Goal: Task Accomplishment & Management: Manage account settings

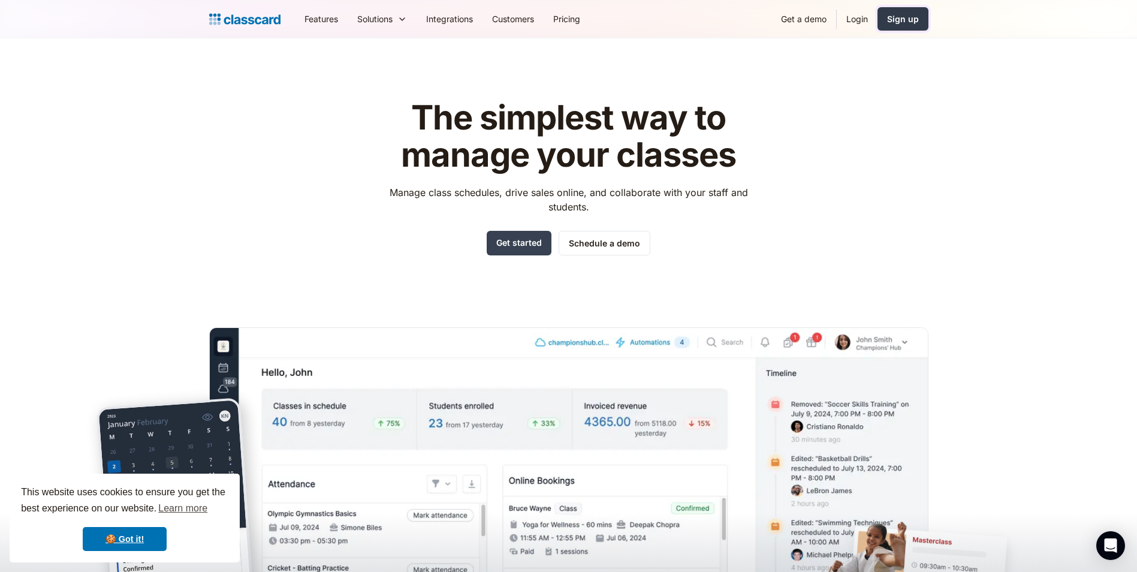
click at [895, 9] on link "Sign up" at bounding box center [902, 18] width 51 height 23
click at [851, 16] on link "Login" at bounding box center [856, 18] width 41 height 27
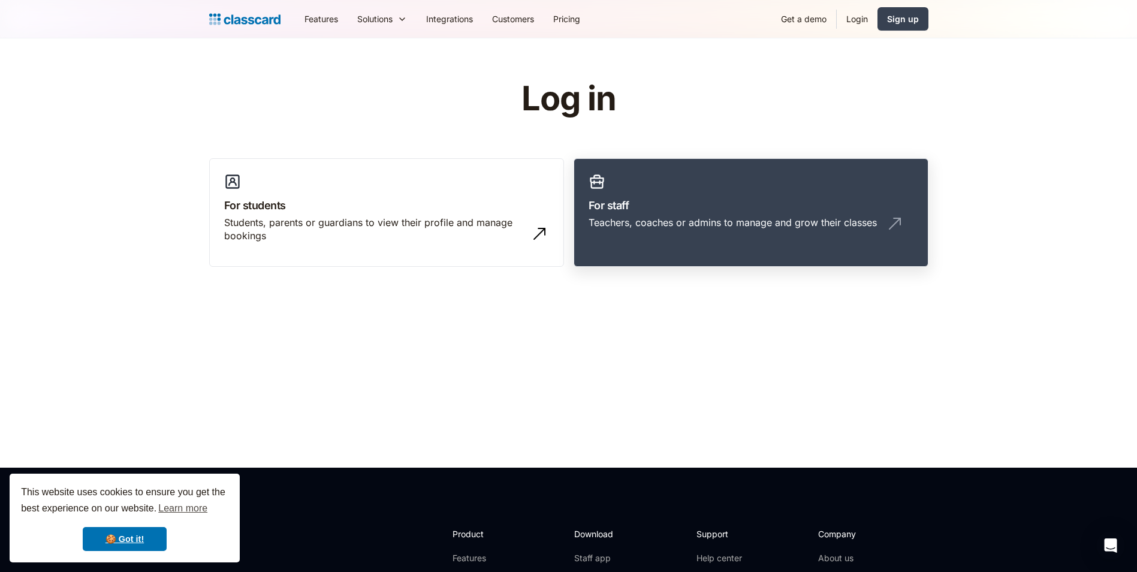
click at [625, 219] on div "Teachers, coaches or admins to manage and grow their classes" at bounding box center [732, 222] width 288 height 13
